Goal: Use online tool/utility: Use online tool/utility

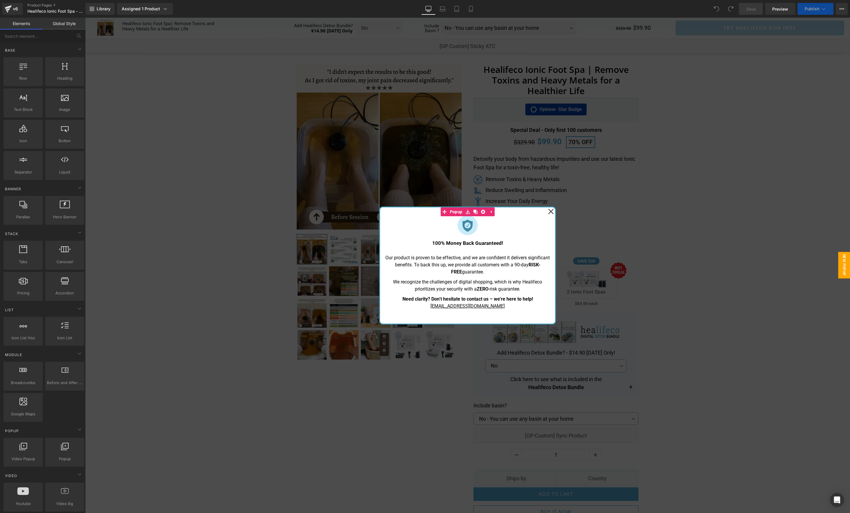
click at [551, 209] on icon at bounding box center [551, 211] width 6 height 29
click at [553, 210] on p "Relieve Joint Pain & Soreness" at bounding box center [526, 212] width 81 height 8
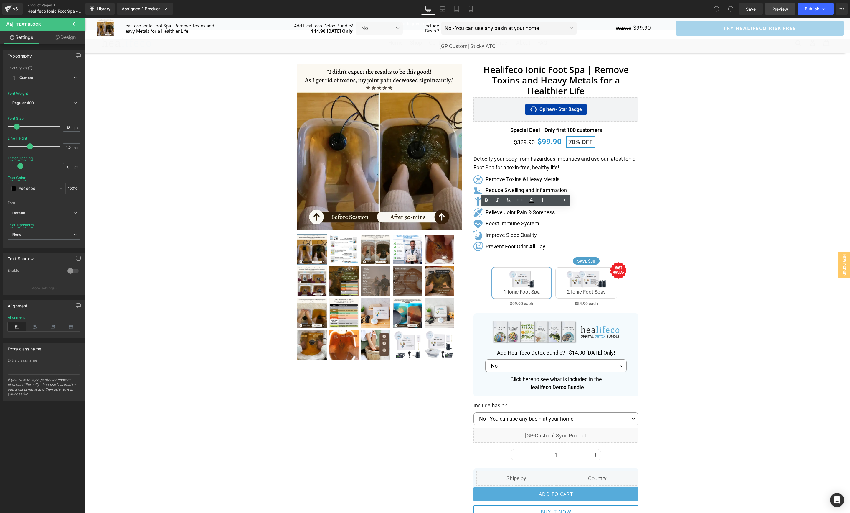
click at [772, 11] on link "Preview" at bounding box center [780, 9] width 30 height 12
click at [841, 8] on icon at bounding box center [840, 8] width 1 height 1
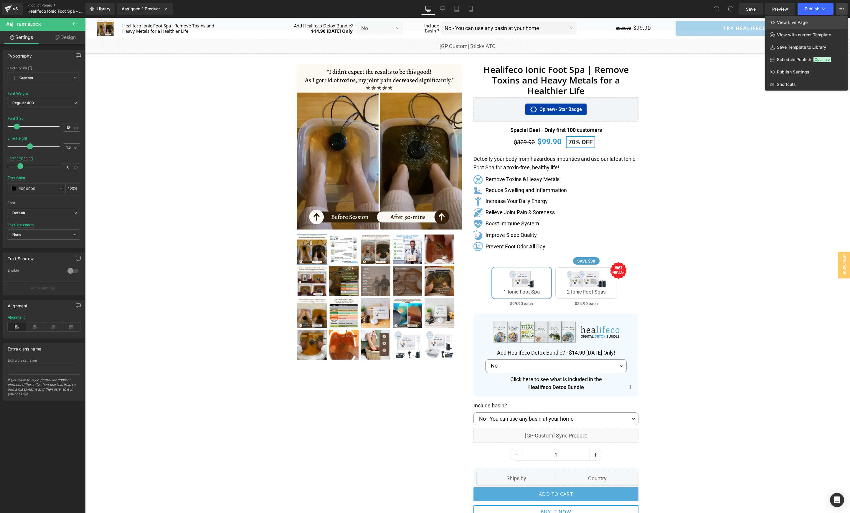
click at [814, 21] on link "View Live Page" at bounding box center [806, 22] width 83 height 12
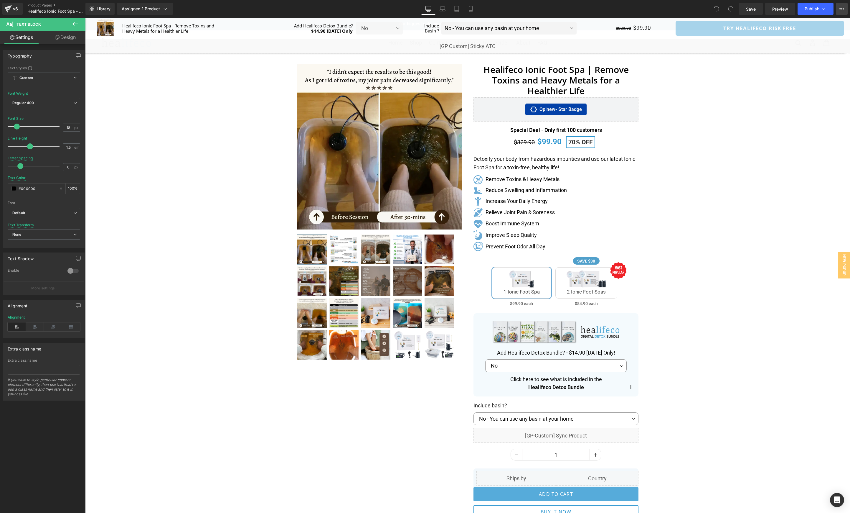
click at [845, 11] on button "View Live Page View with current Template Save Template to Library Schedule Pub…" at bounding box center [842, 9] width 12 height 12
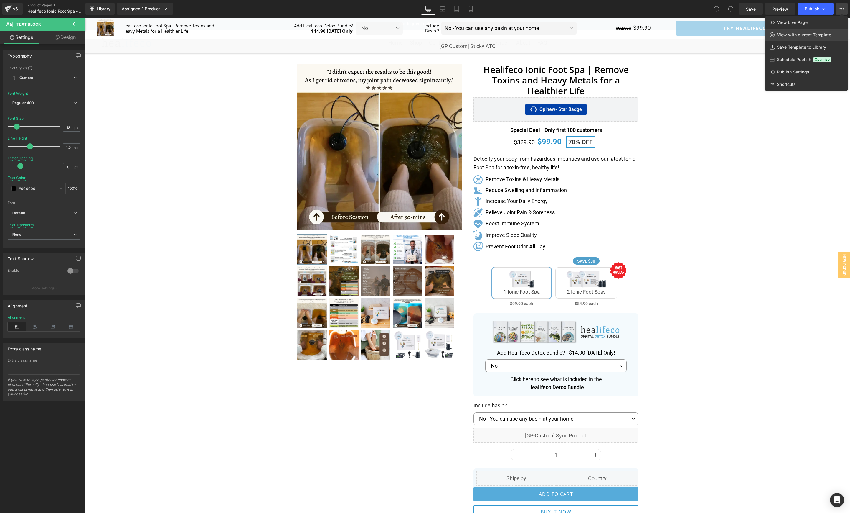
click at [808, 36] on span "View with current Template" at bounding box center [804, 34] width 54 height 5
